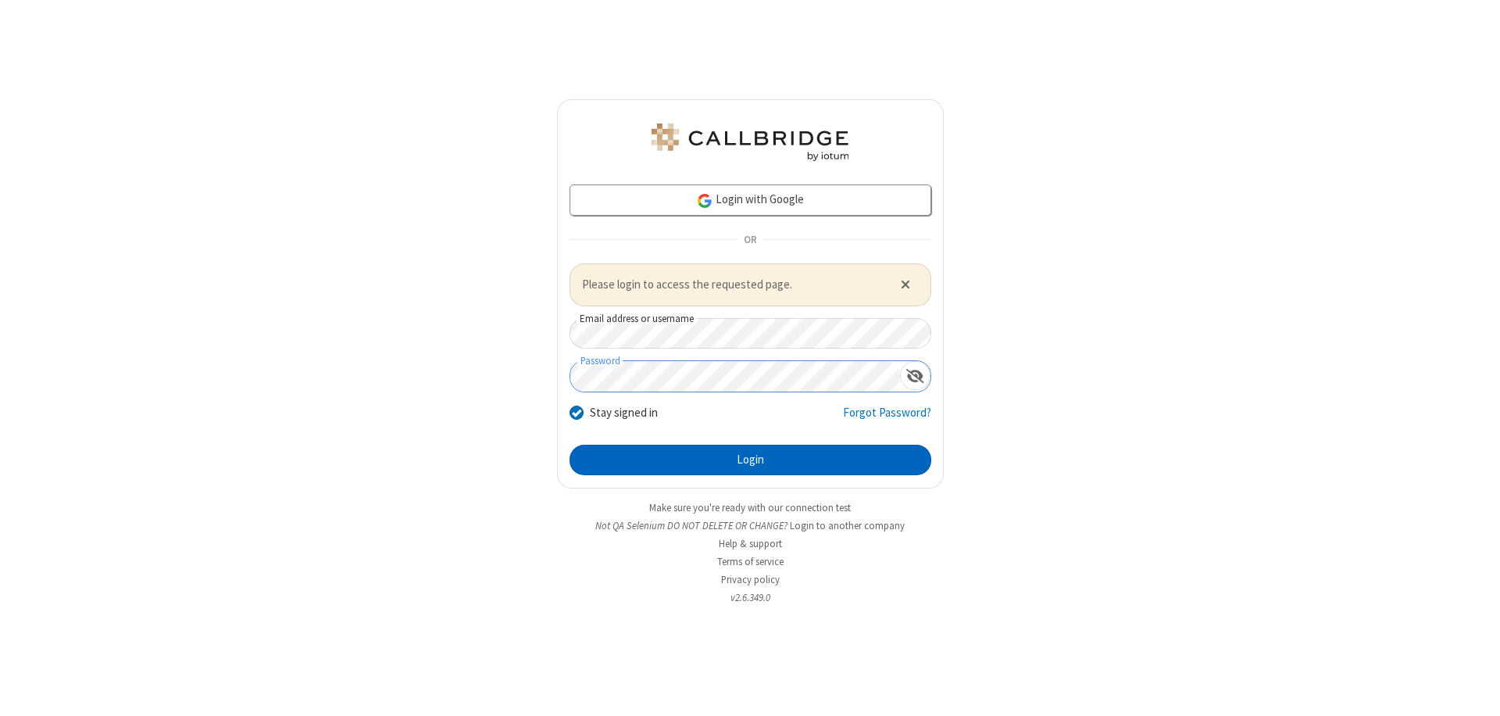
click at [750, 459] on button "Login" at bounding box center [751, 460] width 362 height 31
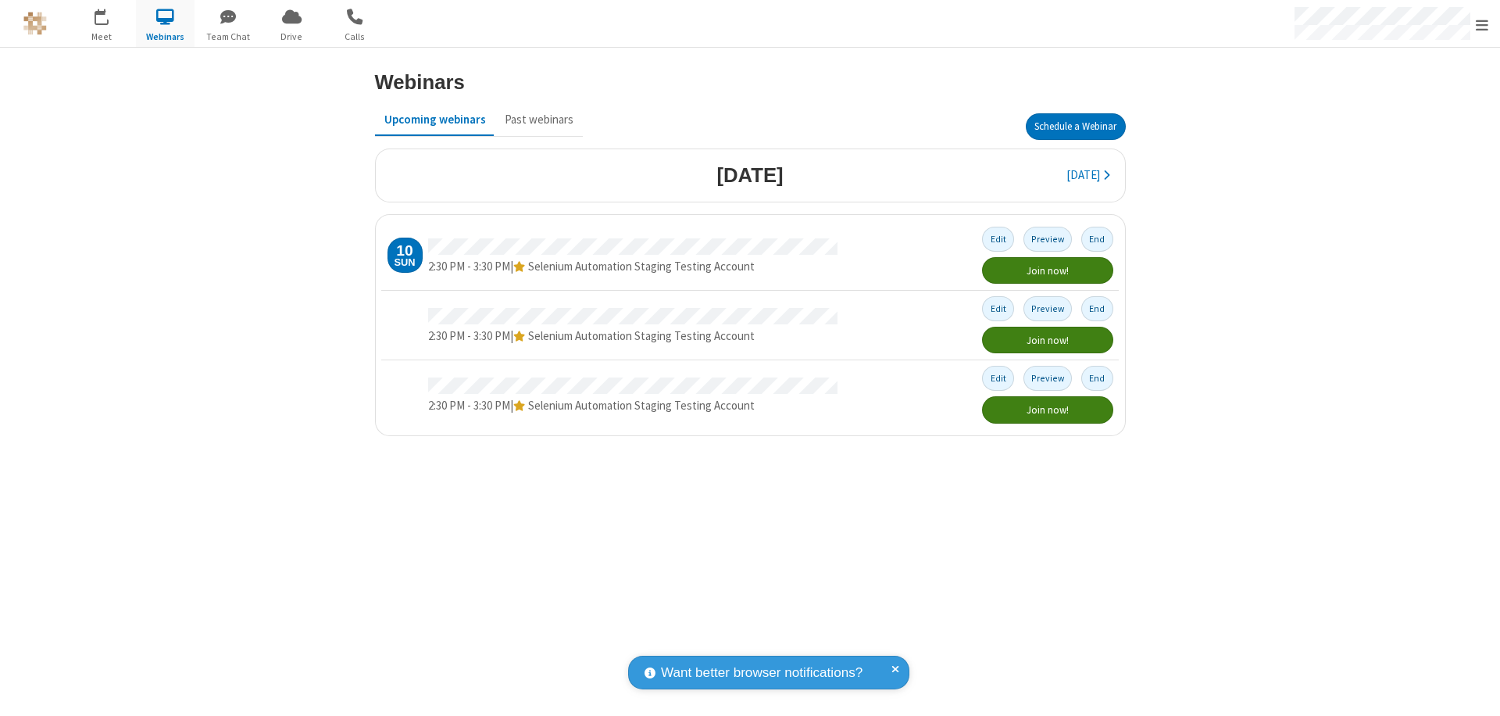
click at [1075, 127] on button "Schedule a Webinar" at bounding box center [1076, 126] width 100 height 27
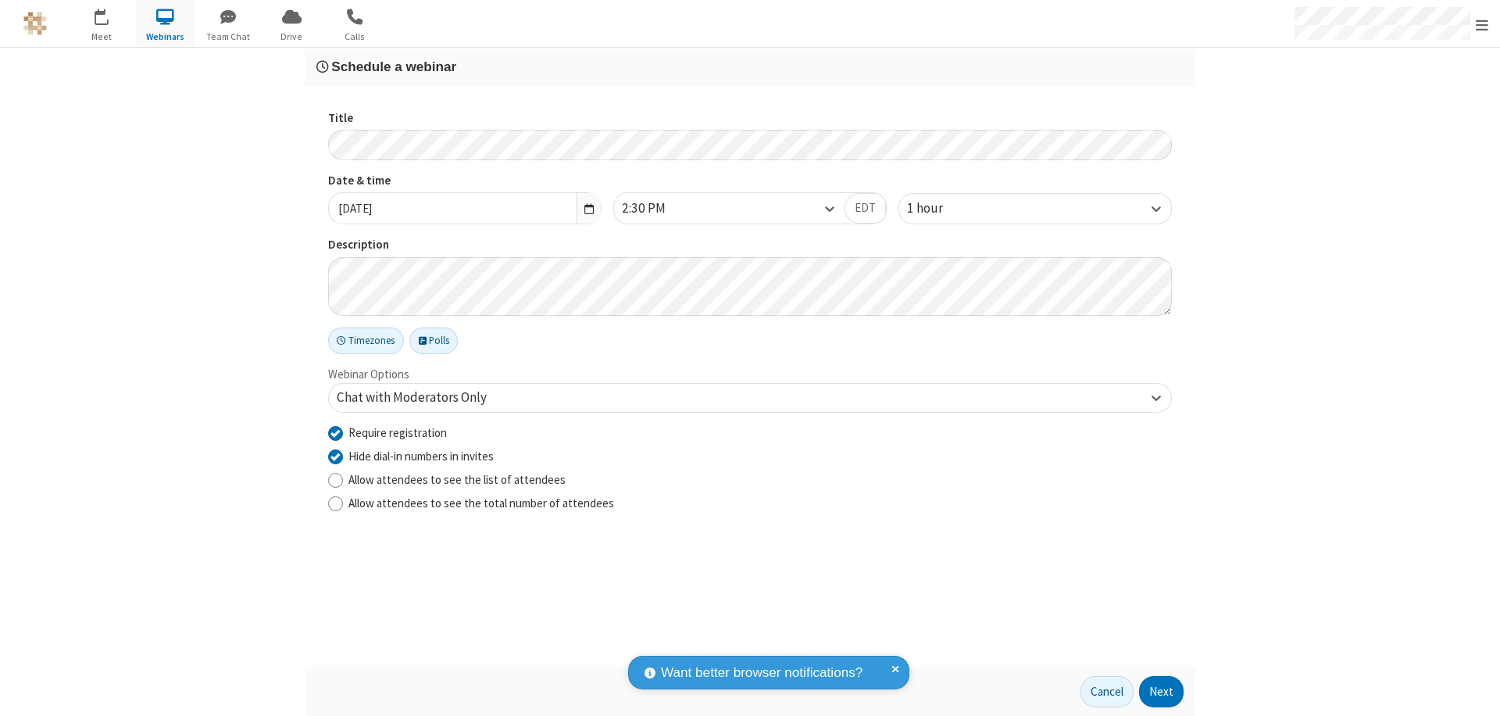
click at [335, 432] on input "Require registration" at bounding box center [335, 432] width 15 height 16
checkbox input "false"
click at [1162, 692] on button "Next" at bounding box center [1161, 691] width 45 height 31
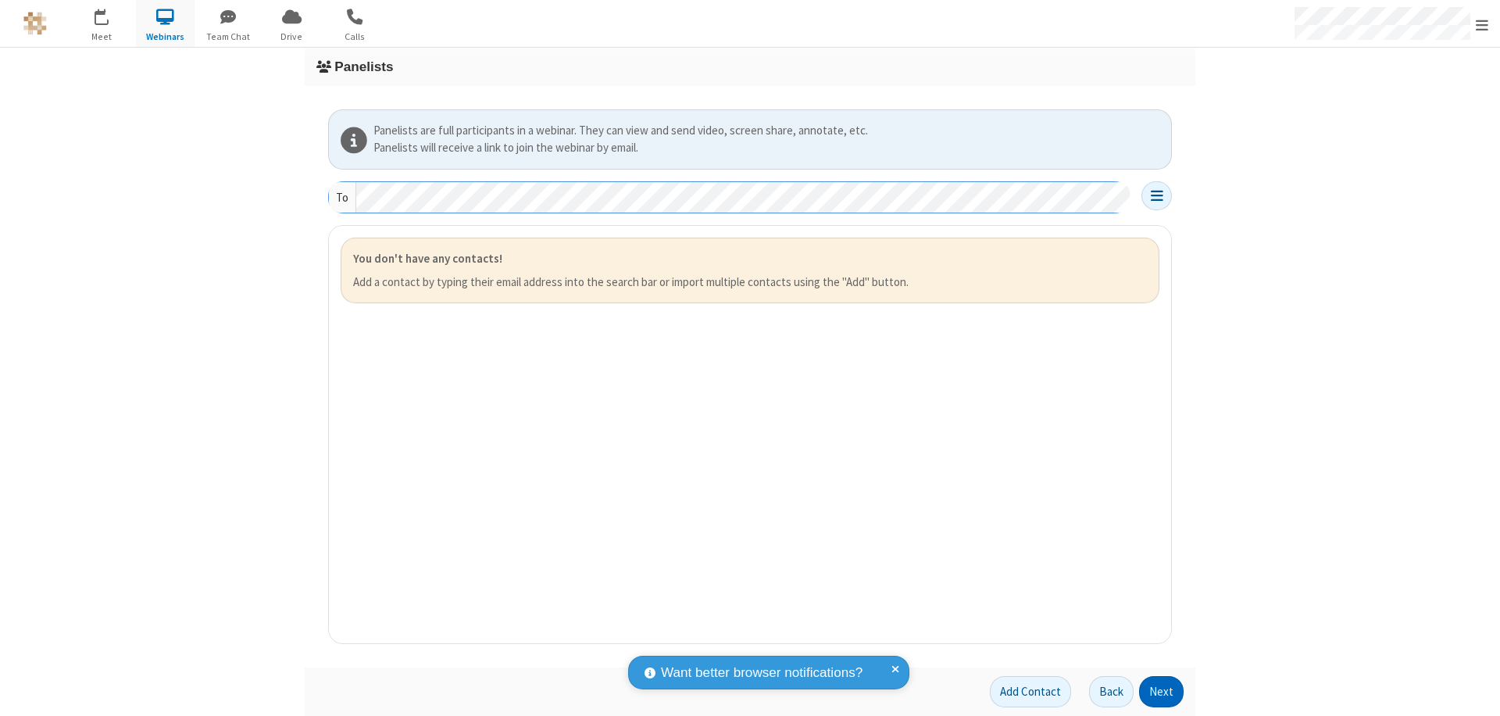
click at [1162, 692] on button "Next" at bounding box center [1161, 691] width 45 height 31
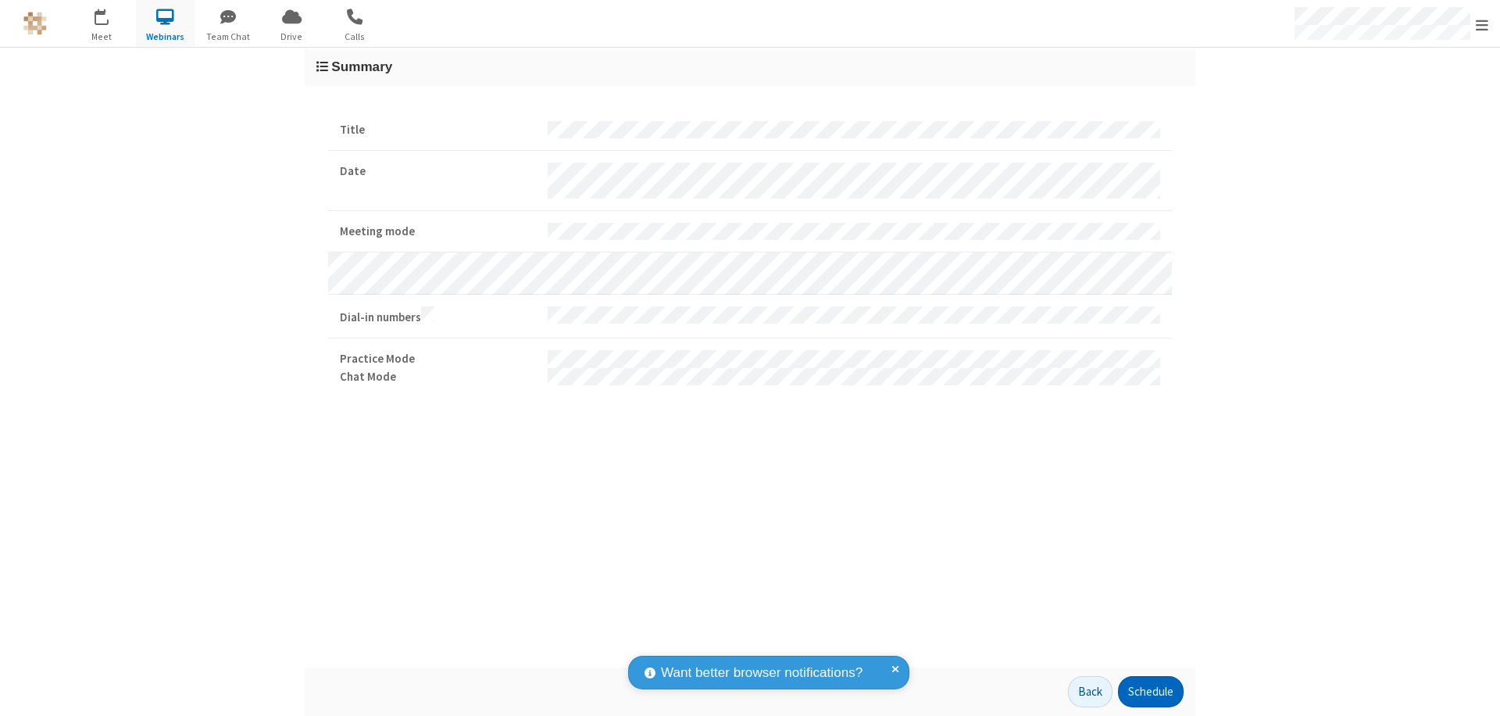
click at [1150, 692] on button "Schedule" at bounding box center [1151, 691] width 66 height 31
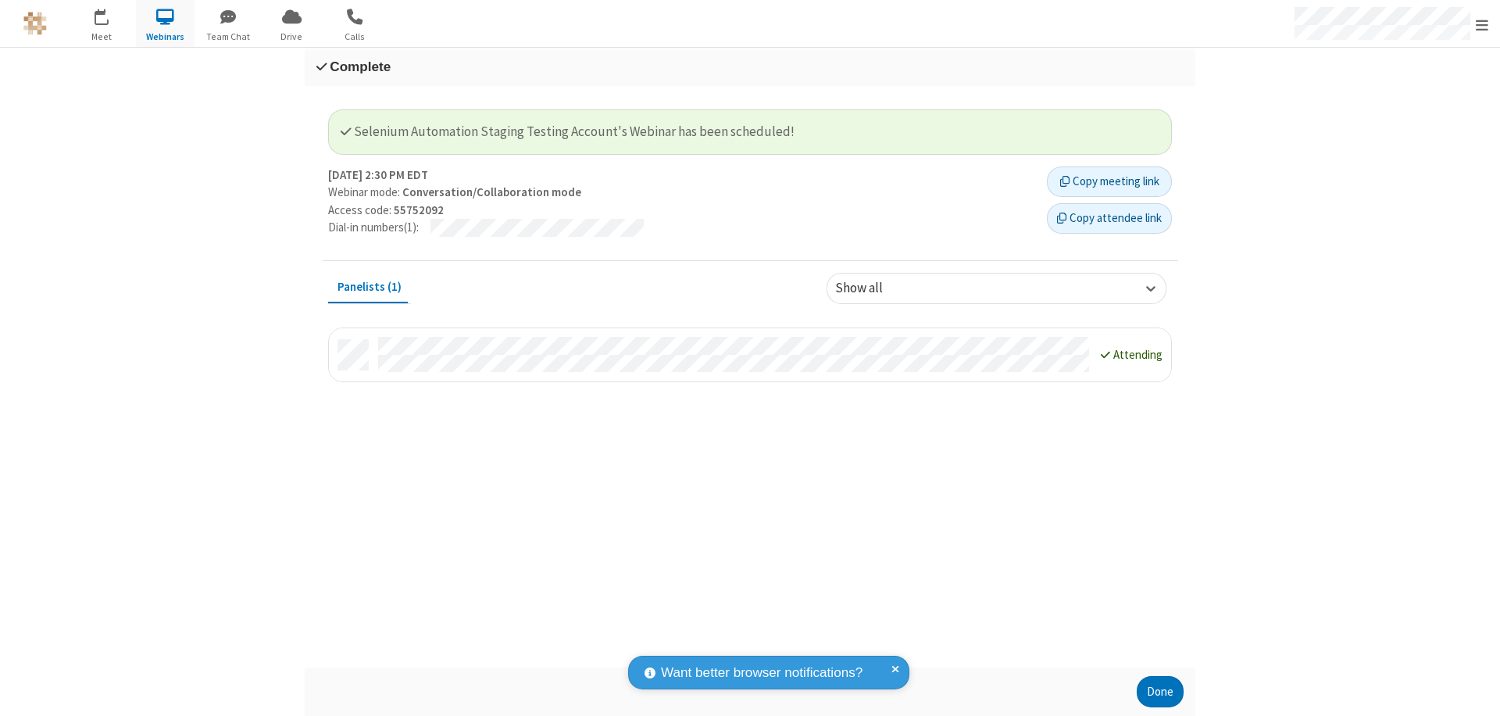
click at [1160, 692] on button "Done" at bounding box center [1160, 691] width 47 height 31
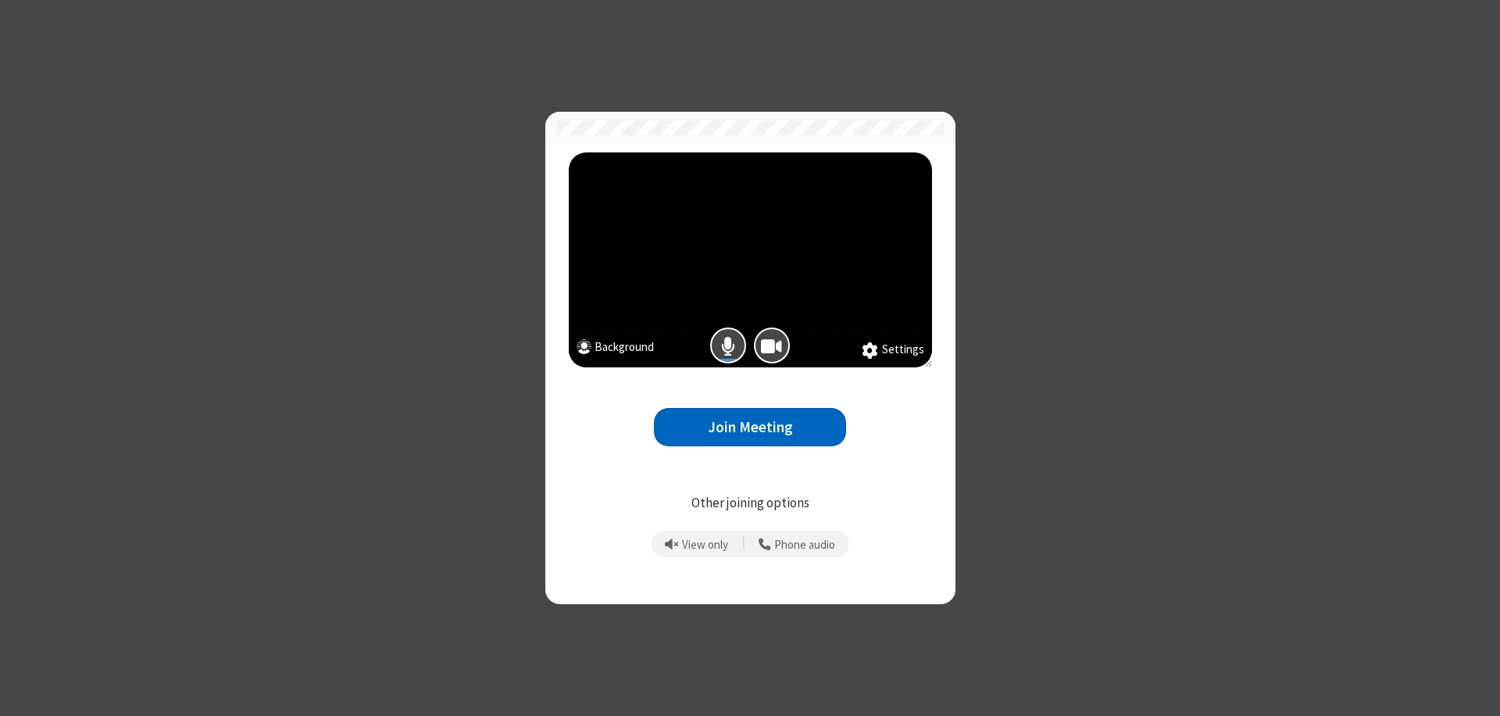
click at [750, 427] on button "Join Meeting" at bounding box center [750, 427] width 192 height 38
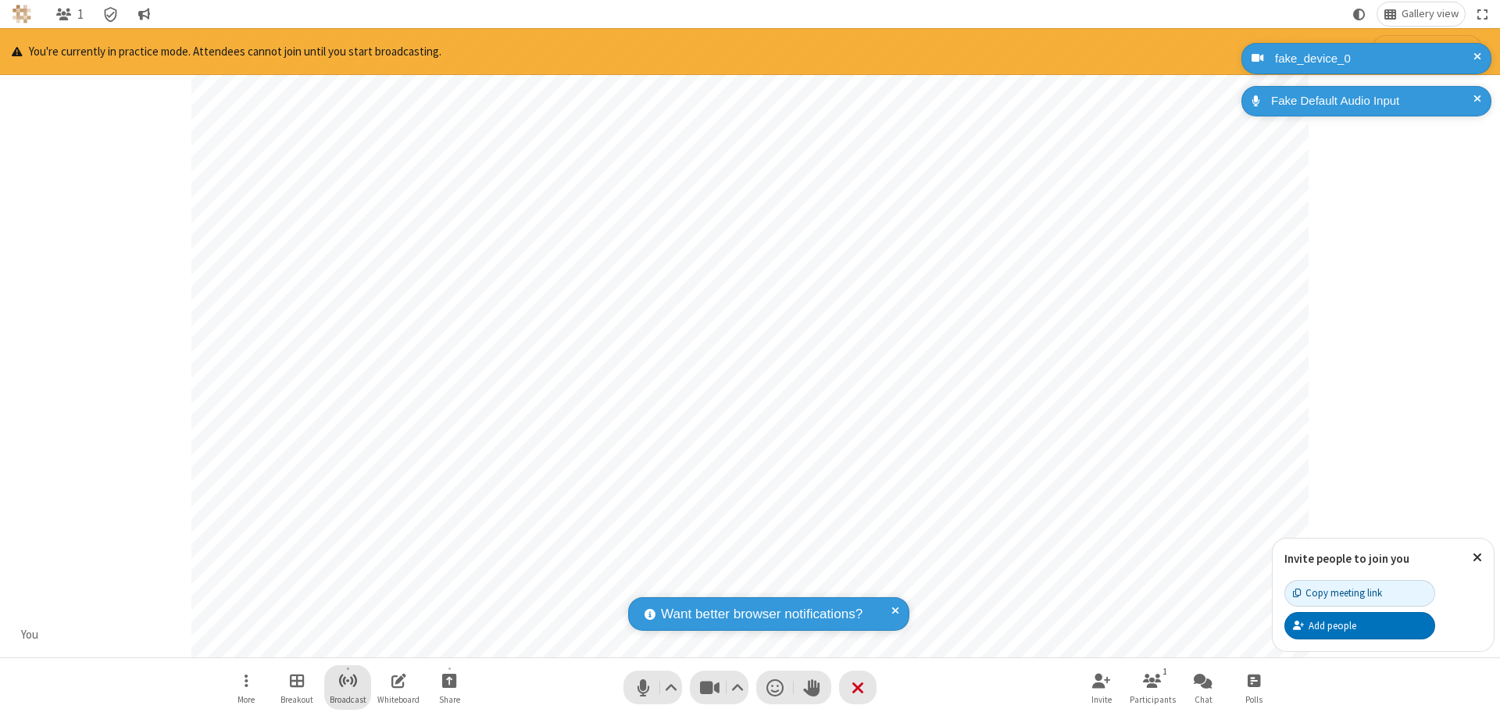
click at [347, 680] on span "Start broadcast" at bounding box center [348, 680] width 20 height 20
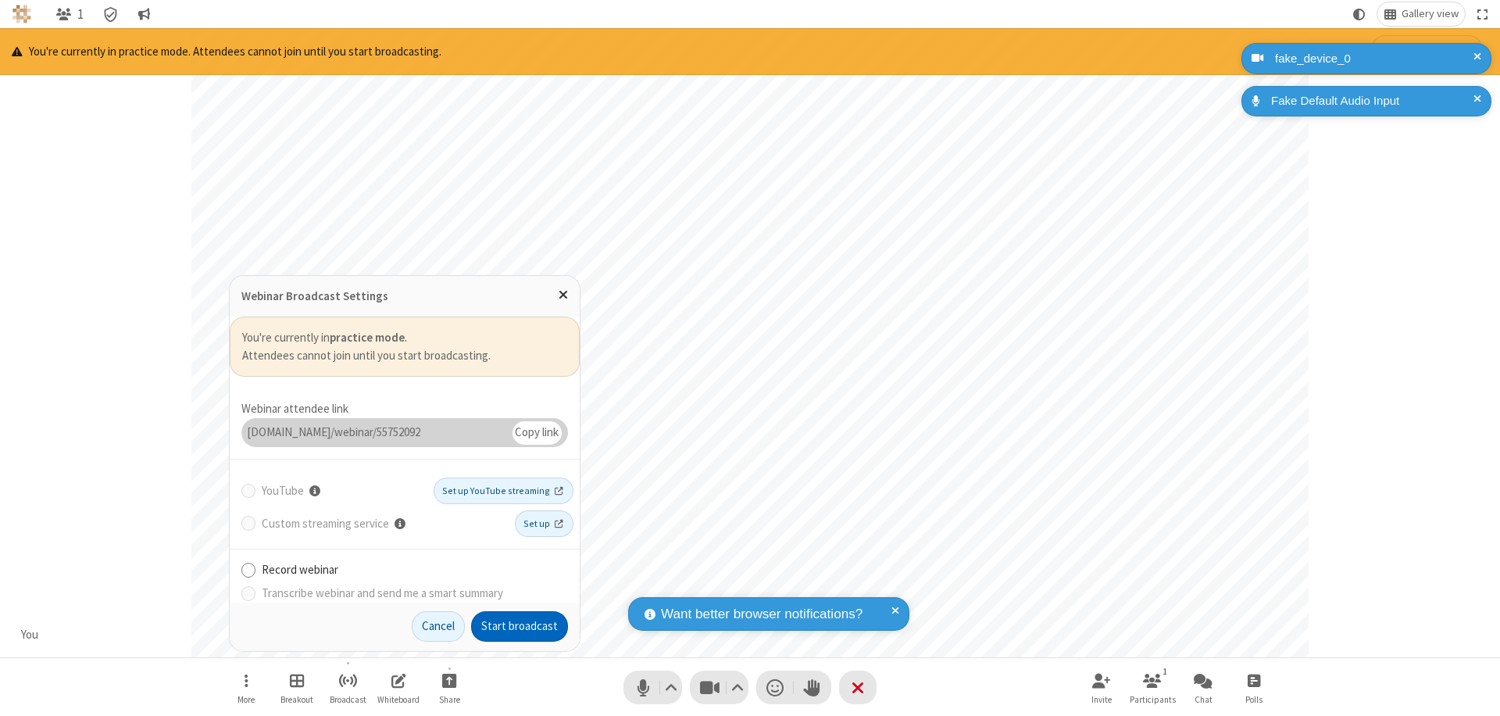
click at [520, 626] on button "Start broadcast" at bounding box center [519, 626] width 97 height 31
